Goal: Understand process/instructions: Learn how to perform a task or action

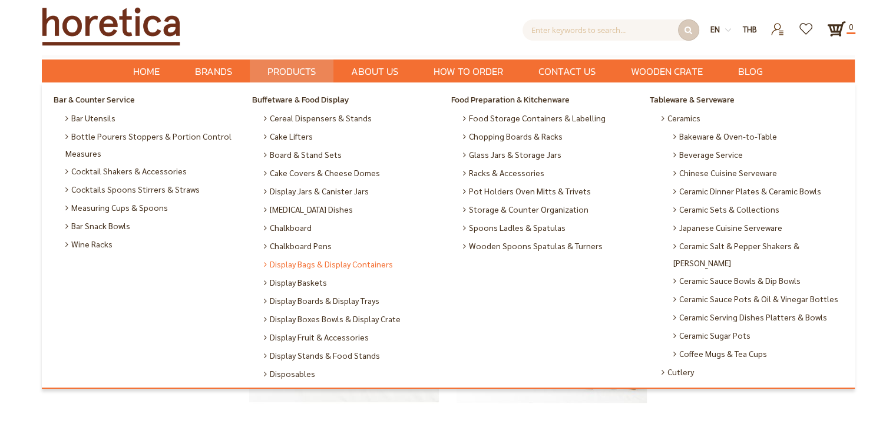
click at [329, 271] on span "Display Bags & Display Containers" at bounding box center [328, 264] width 129 height 18
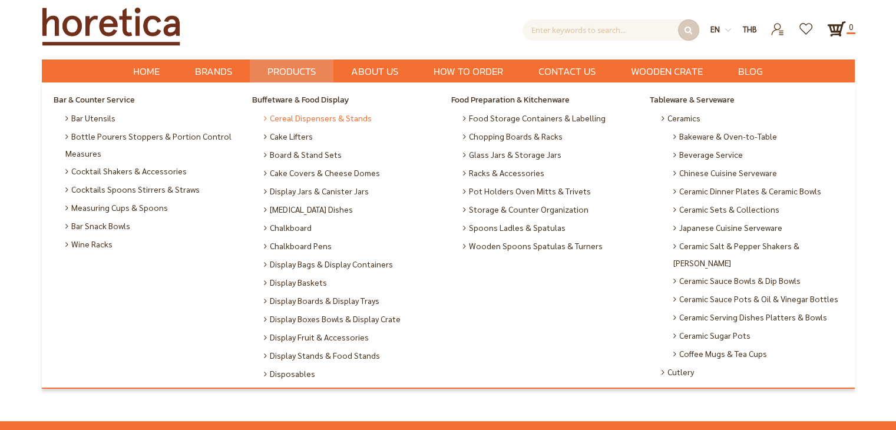
click at [353, 120] on span "Cereal Dispensers & Stands" at bounding box center [318, 118] width 108 height 18
click at [306, 141] on span "Cake Lifters" at bounding box center [288, 136] width 49 height 18
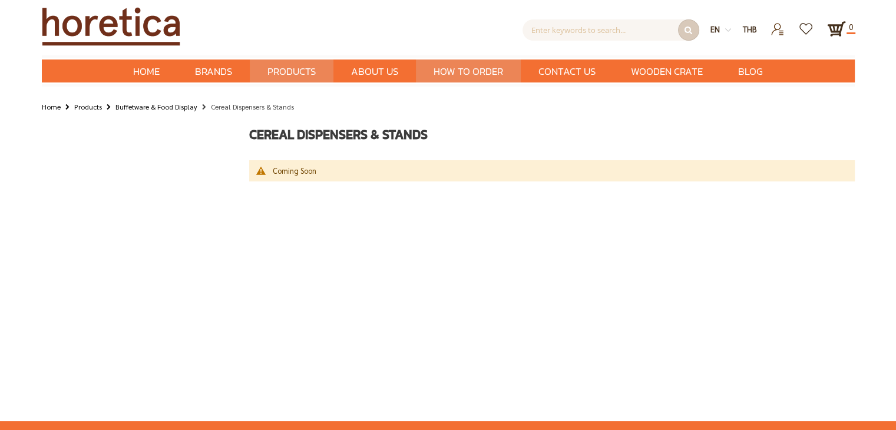
click at [492, 72] on span "How to Order" at bounding box center [467, 71] width 69 height 24
